Goal: Task Accomplishment & Management: Manage account settings

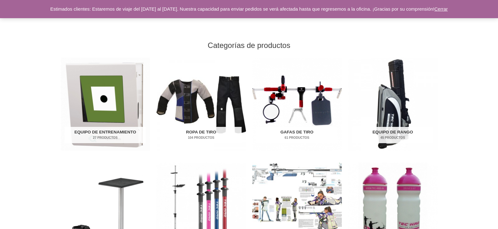
scroll to position [188, 0]
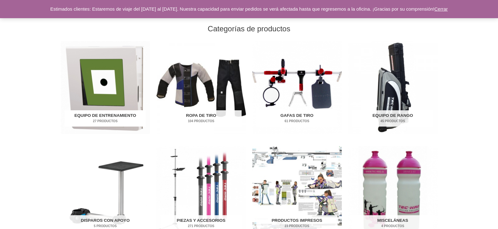
click at [97, 80] on img "Visita la categoría de producto Equipos de Entrenamiento" at bounding box center [105, 87] width 89 height 93
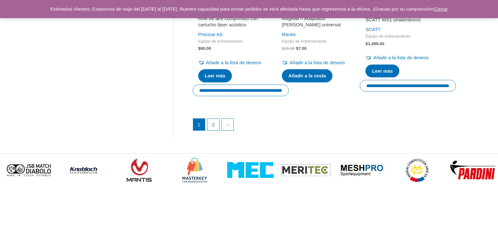
scroll to position [1004, 0]
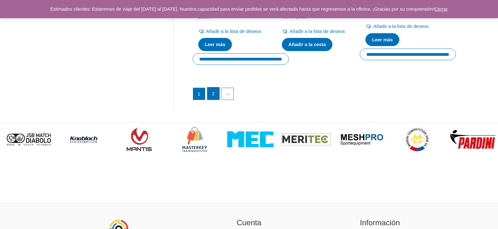
click at [213, 96] on font "2" at bounding box center [213, 93] width 3 height 5
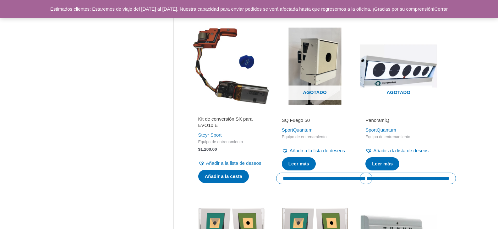
scroll to position [502, 0]
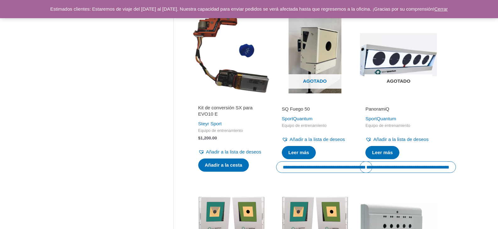
click at [385, 77] on img at bounding box center [397, 54] width 77 height 77
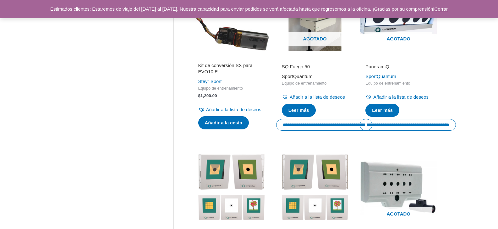
scroll to position [534, 0]
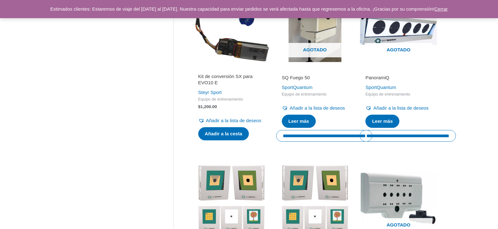
click at [232, 62] on img at bounding box center [230, 23] width 77 height 77
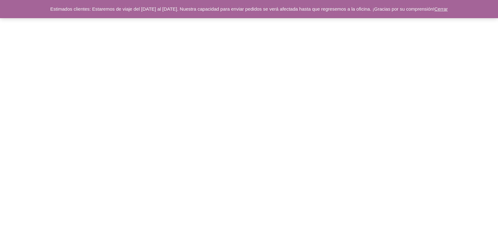
scroll to position [648, 0]
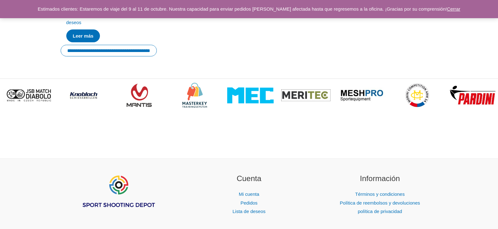
scroll to position [1099, 0]
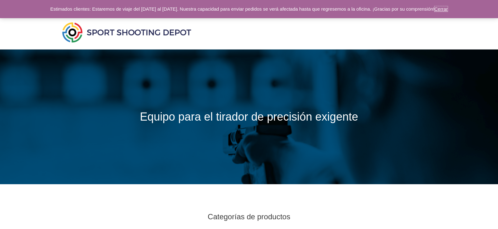
click at [448, 8] on font "Cerrar" at bounding box center [440, 8] width 13 height 5
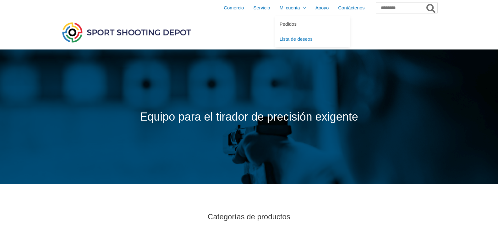
click at [279, 24] on font "Pedidos" at bounding box center [287, 23] width 17 height 5
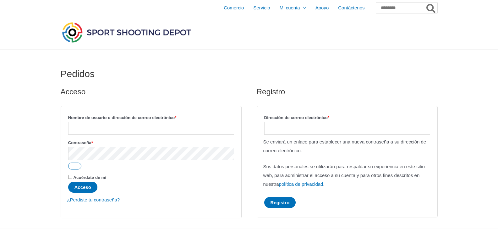
scroll to position [31, 0]
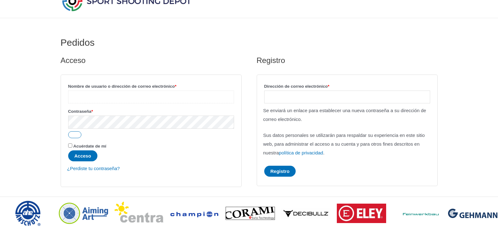
click at [89, 97] on input "Nombre de usuario o dirección de correo electrónico * Requerido" at bounding box center [151, 97] width 166 height 13
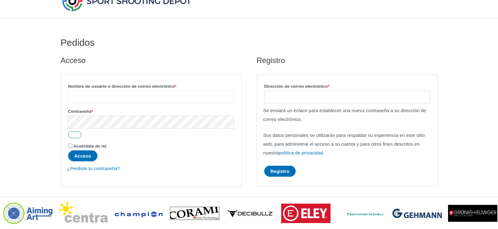
type input "**********"
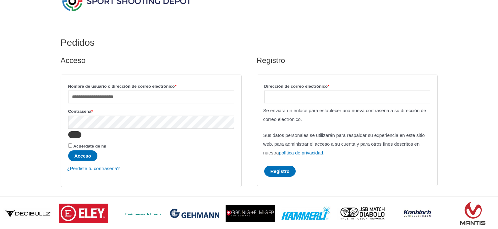
click at [74, 137] on button "Mostrar contraseña" at bounding box center [74, 135] width 13 height 7
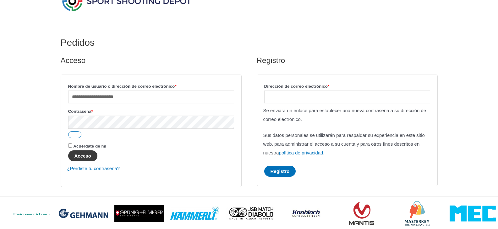
click at [83, 155] on font "Acceso" at bounding box center [82, 155] width 17 height 5
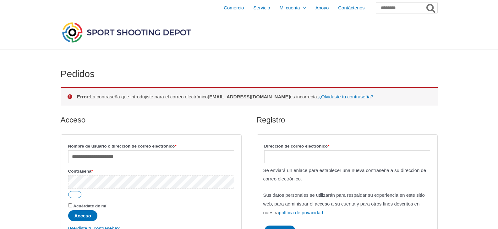
click at [68, 211] on button "Acceso" at bounding box center [82, 216] width 29 height 11
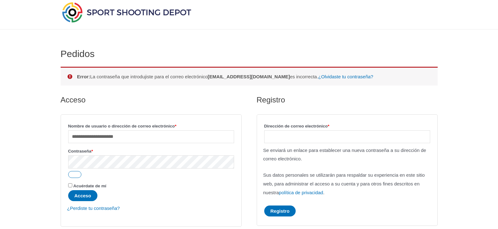
scroll to position [31, 0]
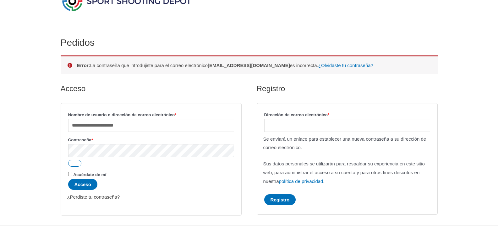
click at [99, 197] on font "¿Perdiste tu contraseña?" at bounding box center [93, 197] width 53 height 5
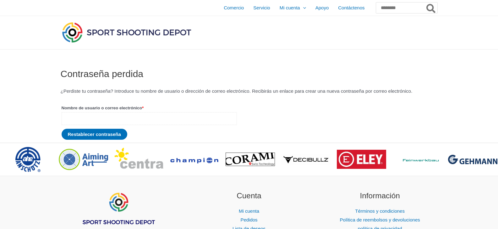
click at [78, 125] on input "Nombre de usuario o correo electrónico * Requerido" at bounding box center [149, 118] width 175 height 13
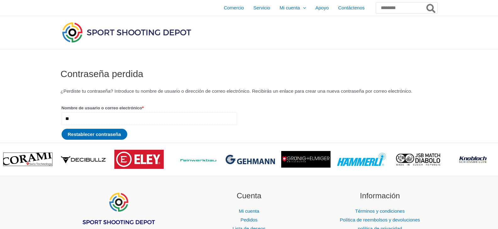
type input "*"
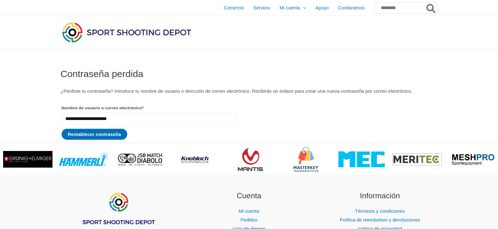
type input "**********"
click at [62, 129] on button "Restablecer contraseña" at bounding box center [95, 134] width 66 height 11
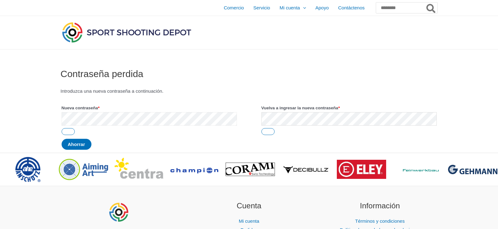
click at [43, 122] on div "Contraseña perdida Introduzca una nueva contraseña a continuación. Nueva contra…" at bounding box center [249, 101] width 498 height 103
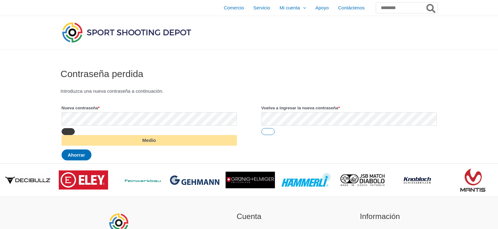
click at [69, 132] on button "Mostrar contraseña" at bounding box center [68, 131] width 13 height 7
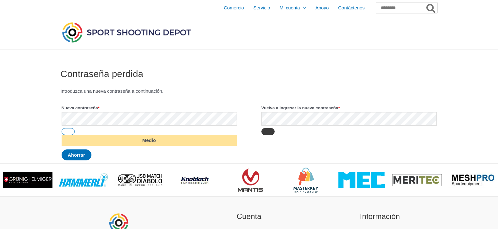
click at [267, 129] on button "Mostrar contraseña" at bounding box center [267, 131] width 13 height 7
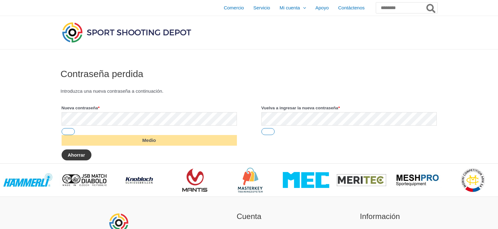
click at [81, 155] on font "Ahorrar" at bounding box center [76, 155] width 17 height 5
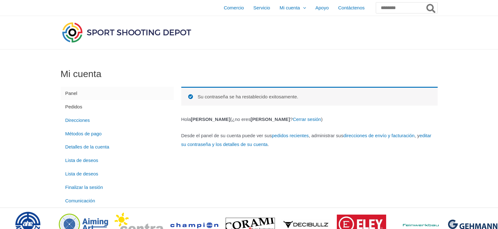
click at [71, 107] on font "Pedidos" at bounding box center [73, 106] width 17 height 5
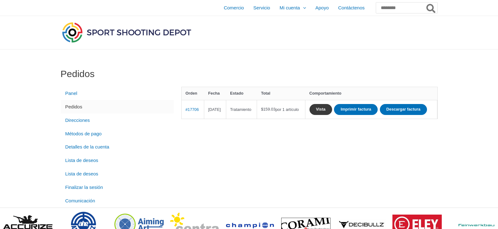
click at [325, 108] on font "Vista" at bounding box center [320, 109] width 9 height 5
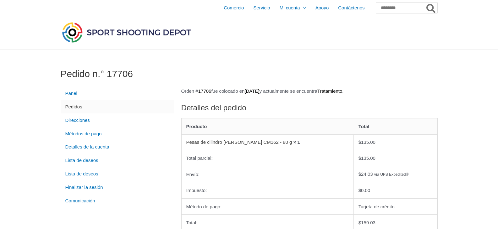
click at [238, 140] on font "Pesas de cilindro Morini CM162 - 80 g" at bounding box center [239, 142] width 106 height 5
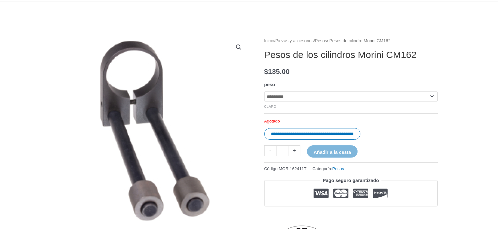
scroll to position [63, 0]
